Goal: Transaction & Acquisition: Download file/media

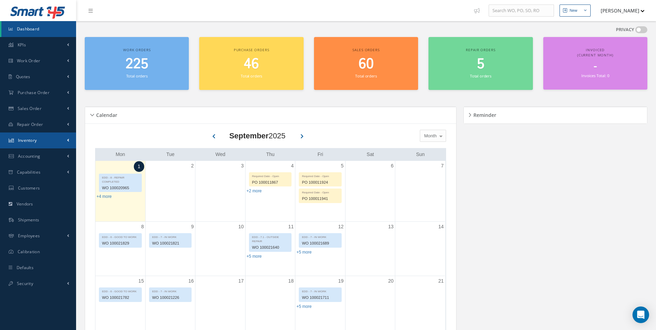
click at [35, 140] on span "Inventory" at bounding box center [27, 140] width 19 height 6
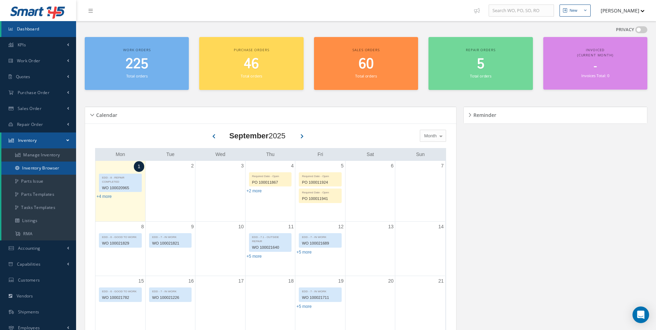
click at [43, 166] on link "Inventory Browser" at bounding box center [38, 167] width 75 height 13
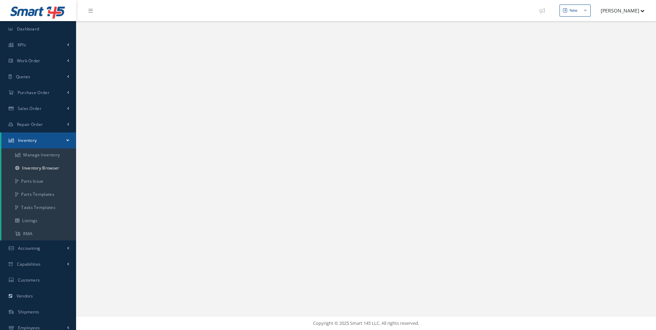
select select "25"
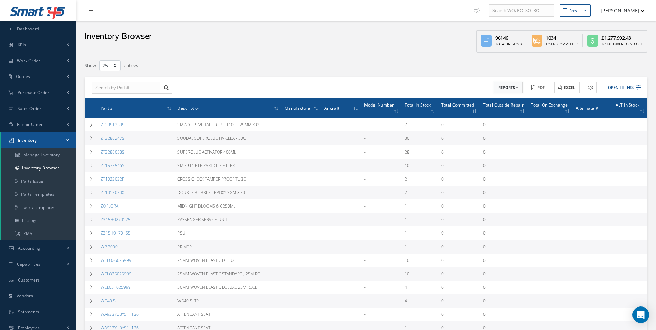
click at [517, 89] on button "REPORTS" at bounding box center [508, 88] width 29 height 12
click at [514, 178] on link "Inventory Aging Report" at bounding box center [521, 180] width 55 height 9
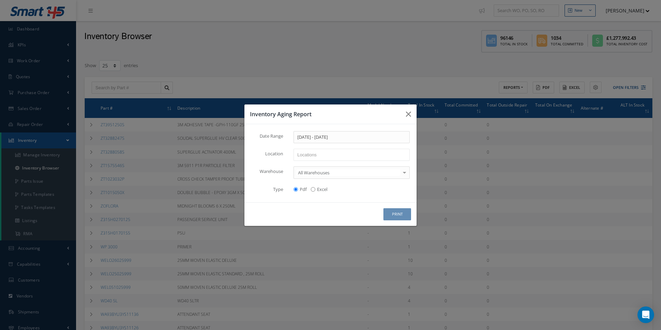
click at [315, 190] on input "Excel" at bounding box center [313, 189] width 4 height 4
radio input "true"
radio input "false"
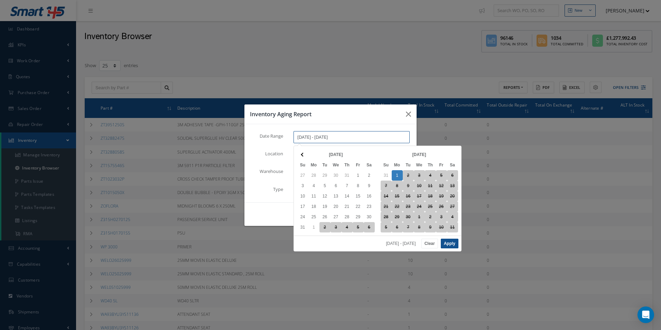
click at [359, 135] on input "[DATE] - [DATE]" at bounding box center [351, 137] width 116 height 12
click at [315, 138] on input "[DATE] - [DATE]" at bounding box center [351, 137] width 116 height 12
click at [317, 137] on input "[DATE] - [DATE]" at bounding box center [351, 137] width 116 height 12
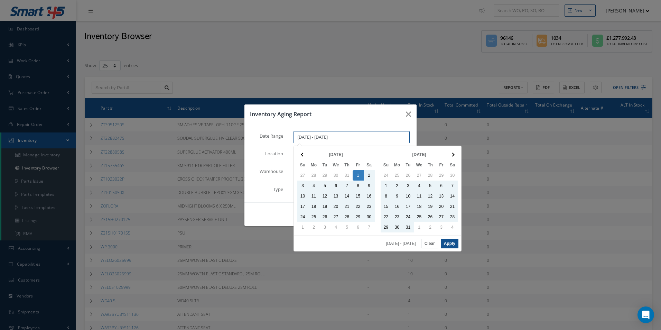
click at [351, 138] on input "[DATE] - [DATE]" at bounding box center [351, 137] width 116 height 12
click at [328, 138] on input "[DATE] - [DATE]" at bounding box center [351, 137] width 116 height 12
type input "[DATE] - [DATE]"
click at [452, 247] on button "Apply" at bounding box center [450, 243] width 18 height 10
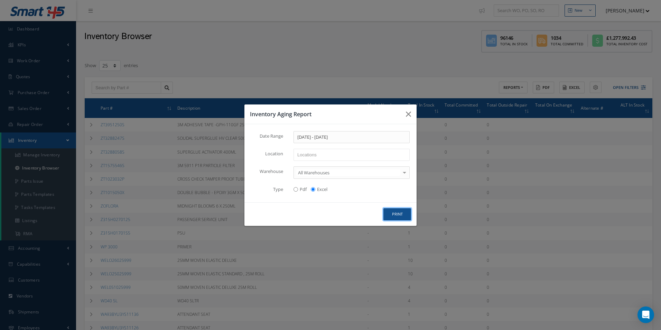
click at [400, 212] on button "print" at bounding box center [397, 214] width 28 height 12
